Goal: Transaction & Acquisition: Download file/media

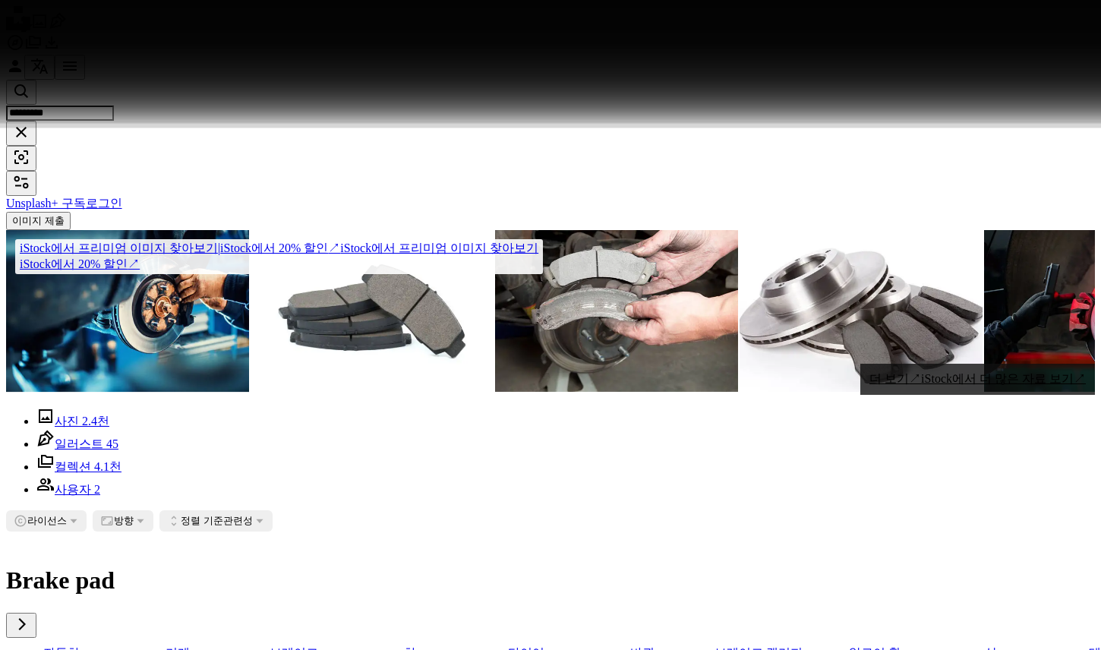
scroll to position [21, 0]
